Goal: Transaction & Acquisition: Book appointment/travel/reservation

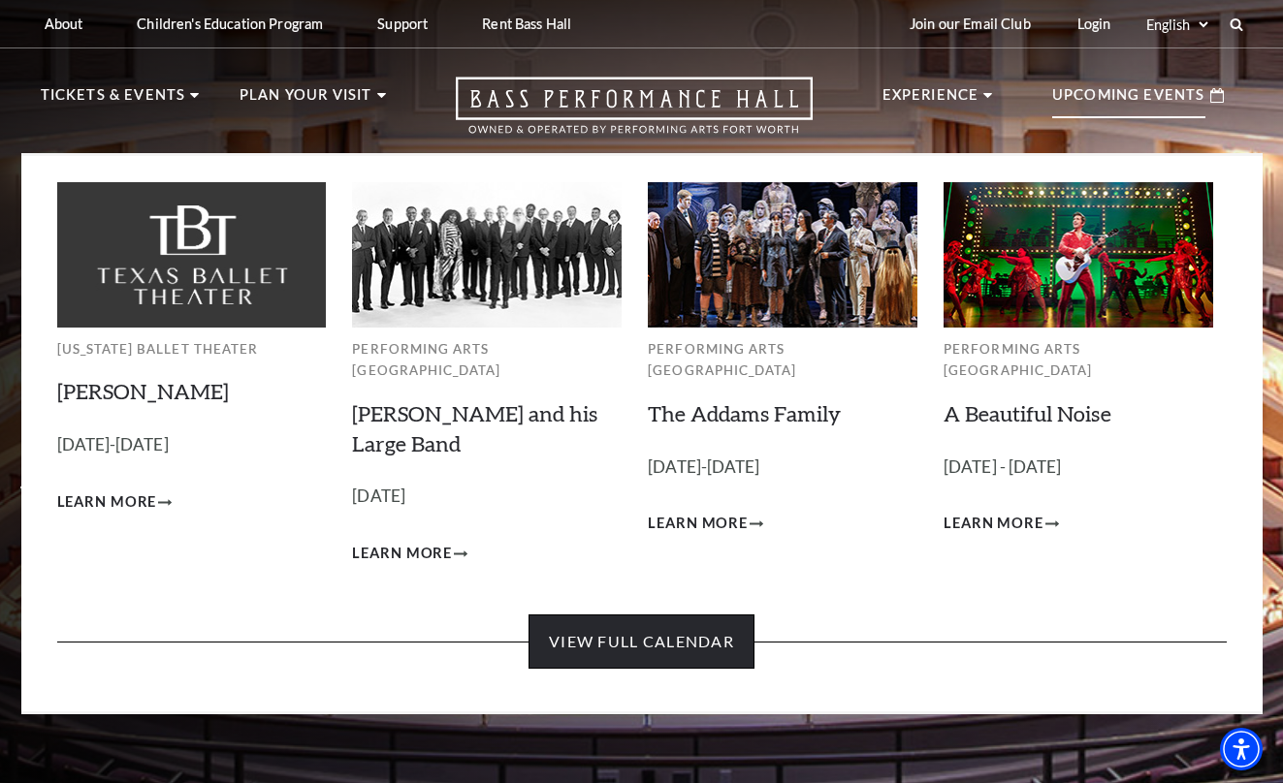
click at [688, 619] on link "View Full Calendar" at bounding box center [641, 642] width 226 height 54
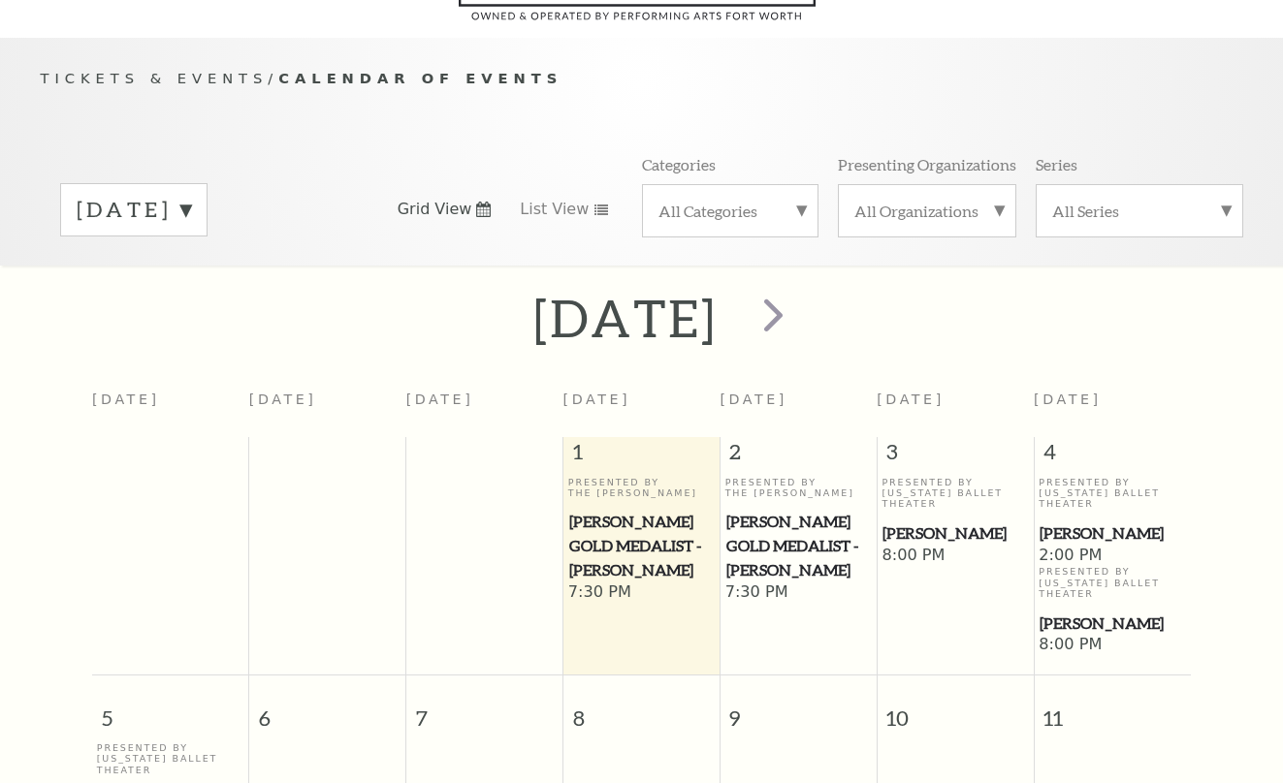
scroll to position [172, 0]
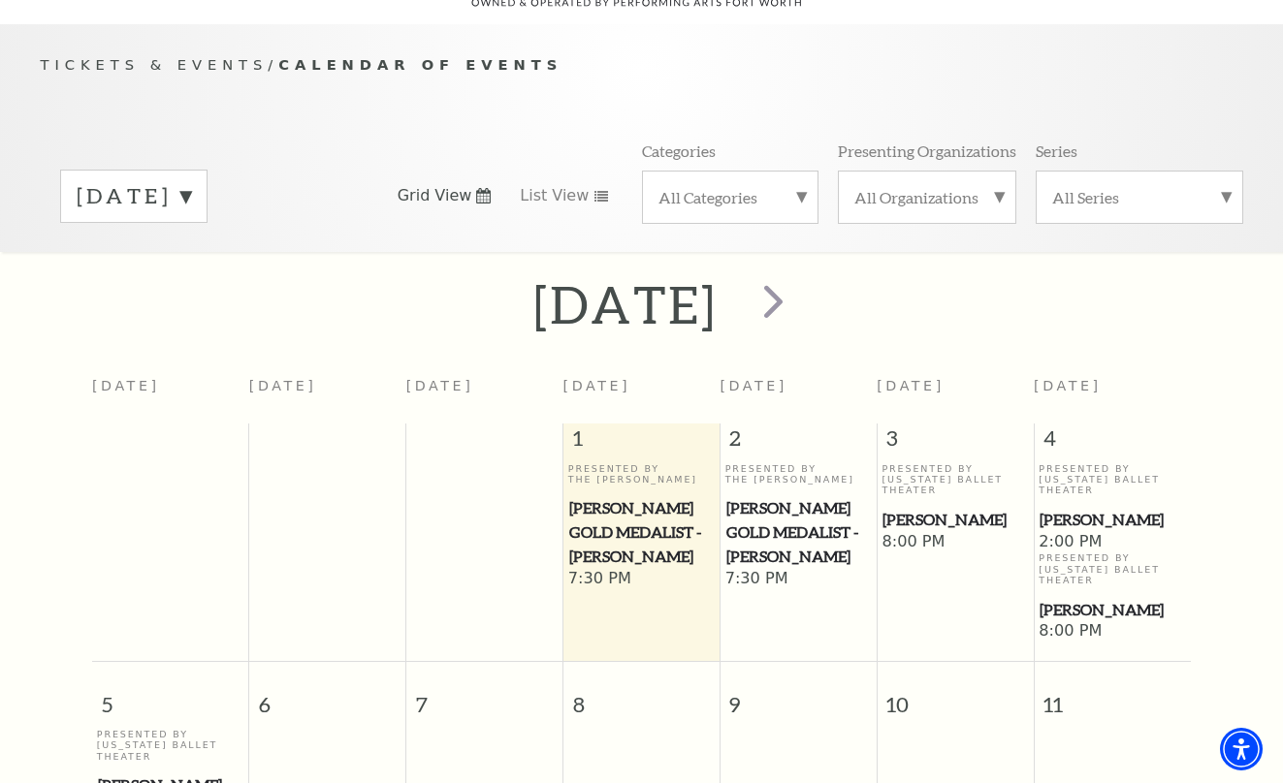
click at [786, 521] on span "[PERSON_NAME] Gold Medalist - [PERSON_NAME]" at bounding box center [798, 532] width 144 height 72
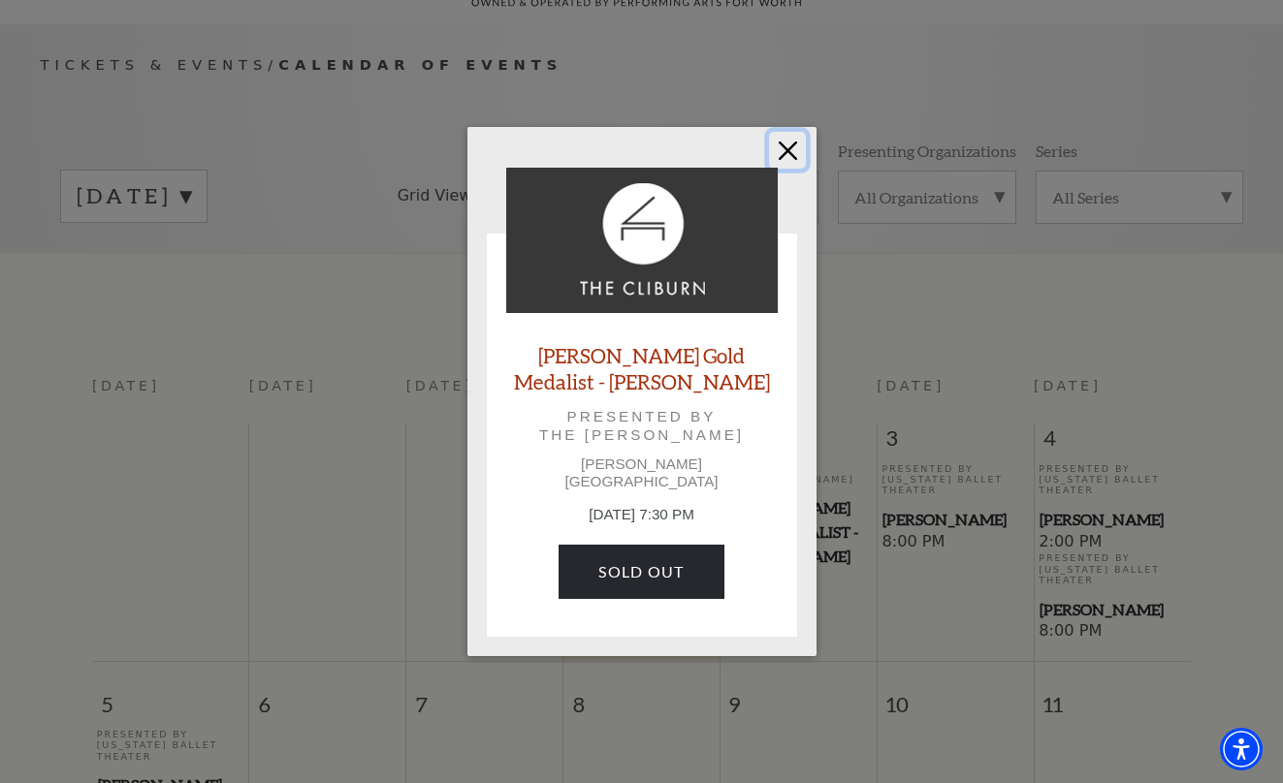
click at [788, 159] on button "Close" at bounding box center [787, 150] width 37 height 37
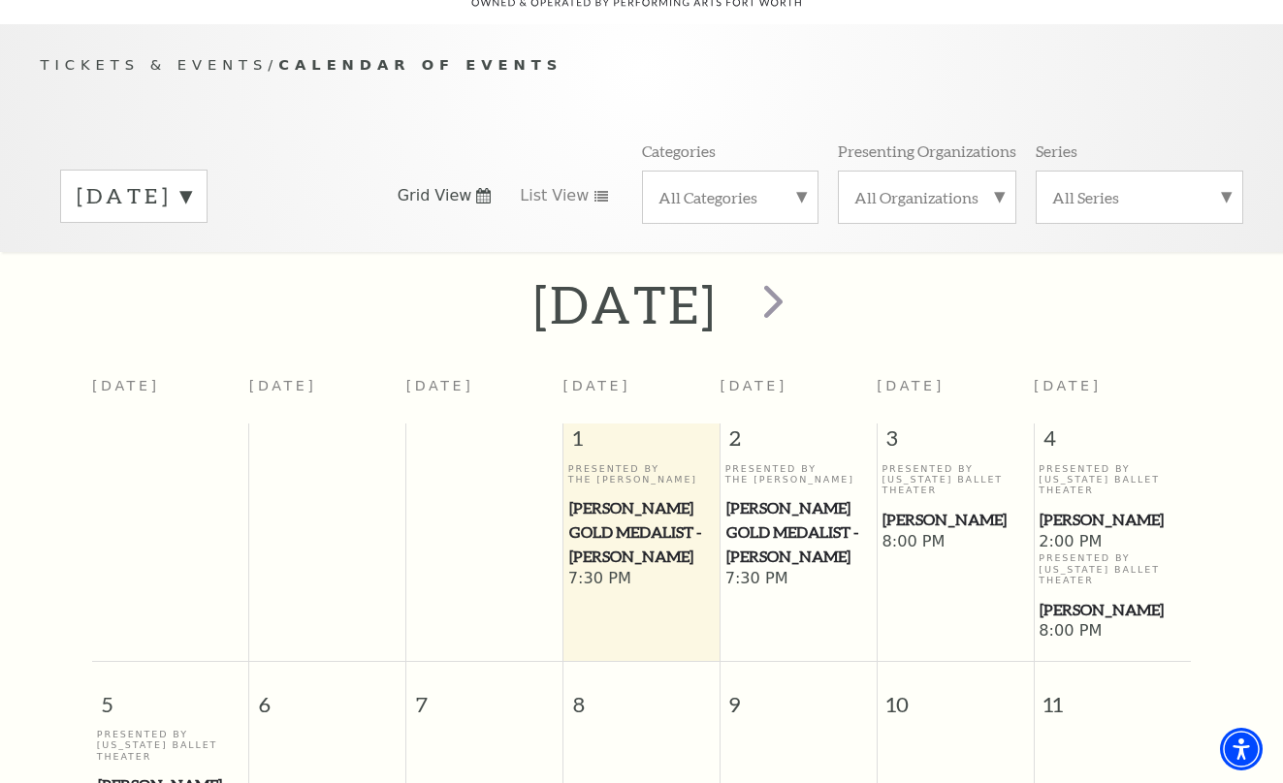
click at [629, 497] on span "[PERSON_NAME] Gold Medalist - [PERSON_NAME]" at bounding box center [641, 532] width 144 height 72
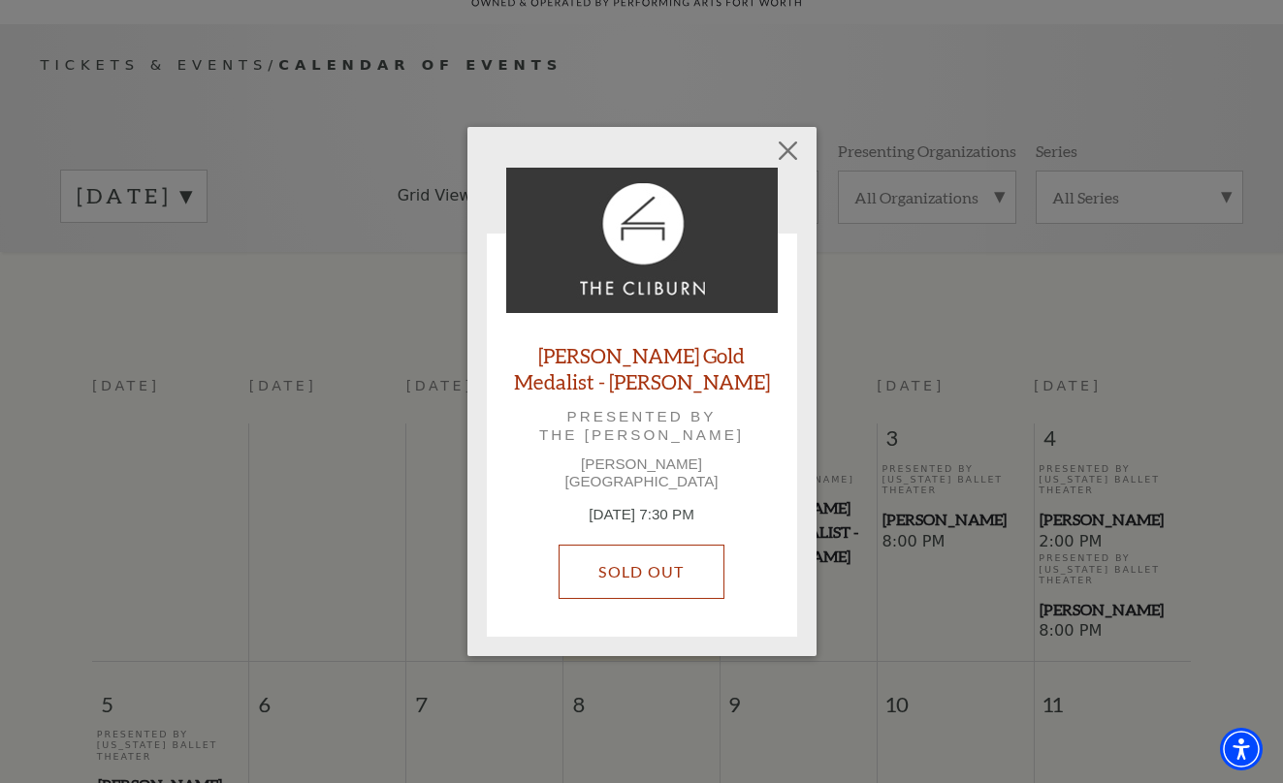
click at [659, 569] on link "SOLD OUT" at bounding box center [640, 572] width 165 height 54
